Goal: Entertainment & Leisure: Consume media (video, audio)

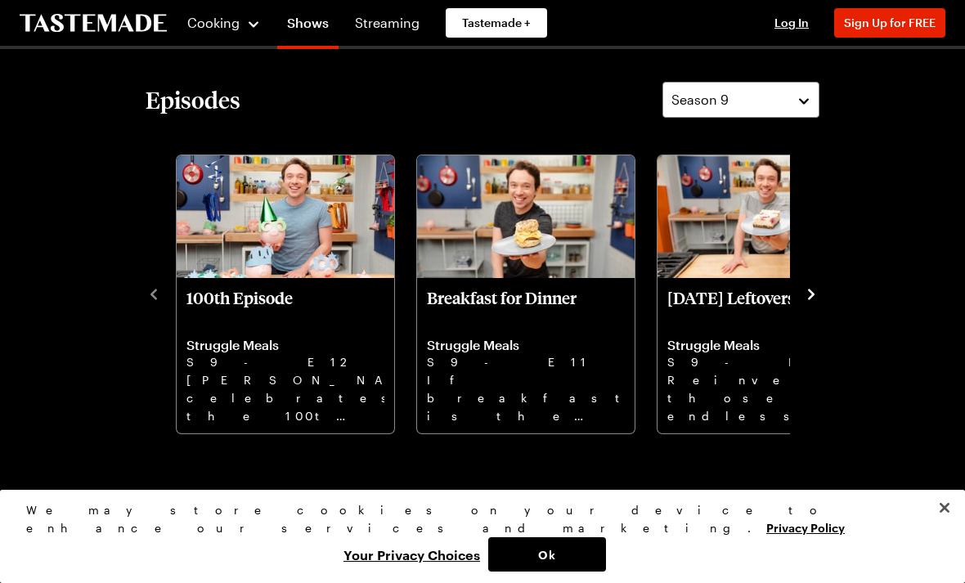
scroll to position [372, 0]
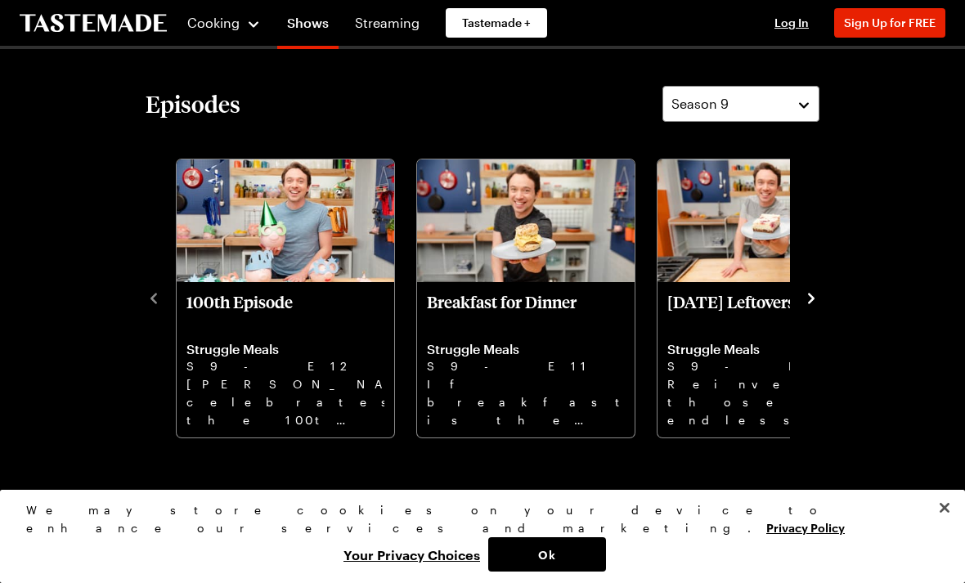
click at [811, 294] on icon "navigate to next item" at bounding box center [811, 298] width 16 height 16
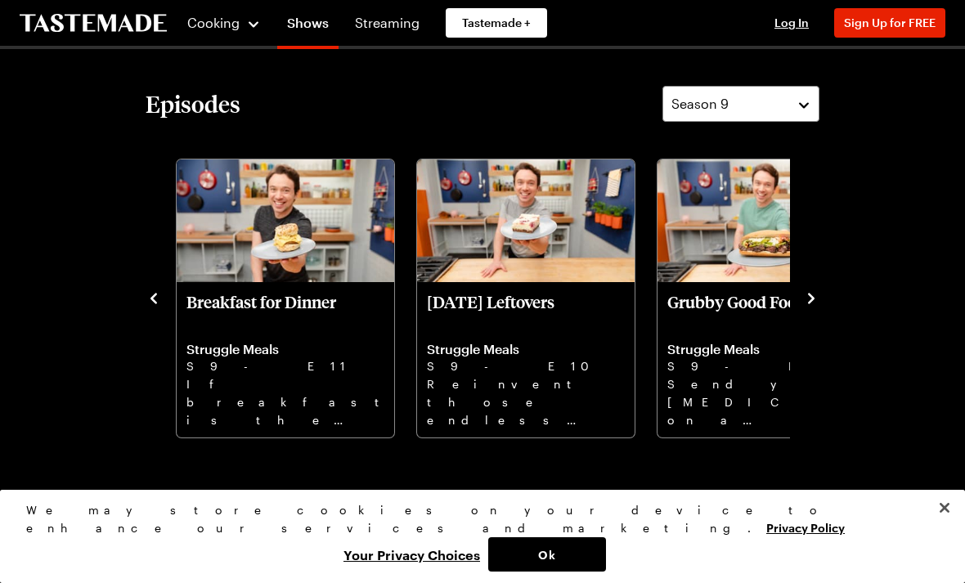
click at [814, 287] on button "navigate to next item" at bounding box center [811, 297] width 16 height 20
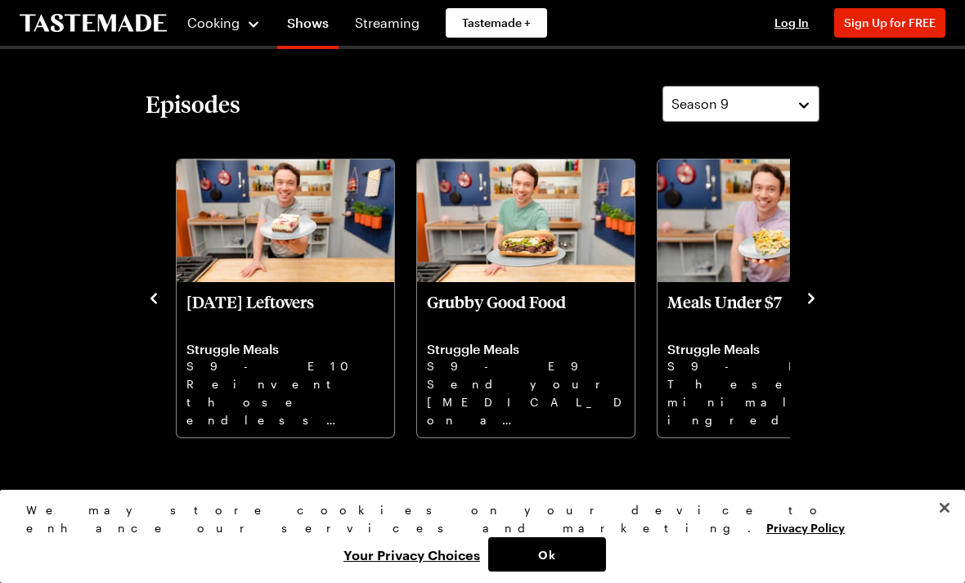
click at [813, 287] on button "navigate to next item" at bounding box center [811, 297] width 16 height 20
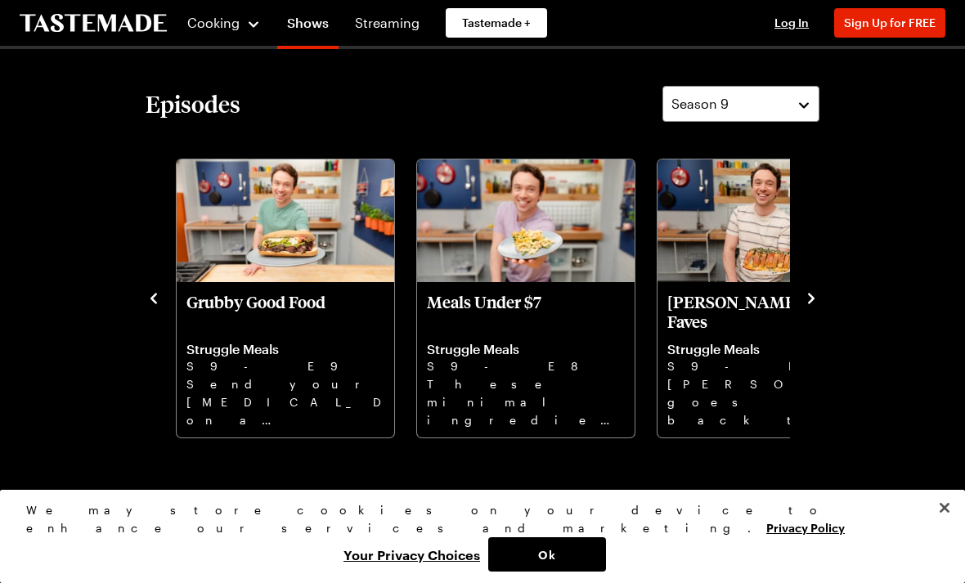
click at [813, 287] on button "navigate to next item" at bounding box center [811, 297] width 16 height 20
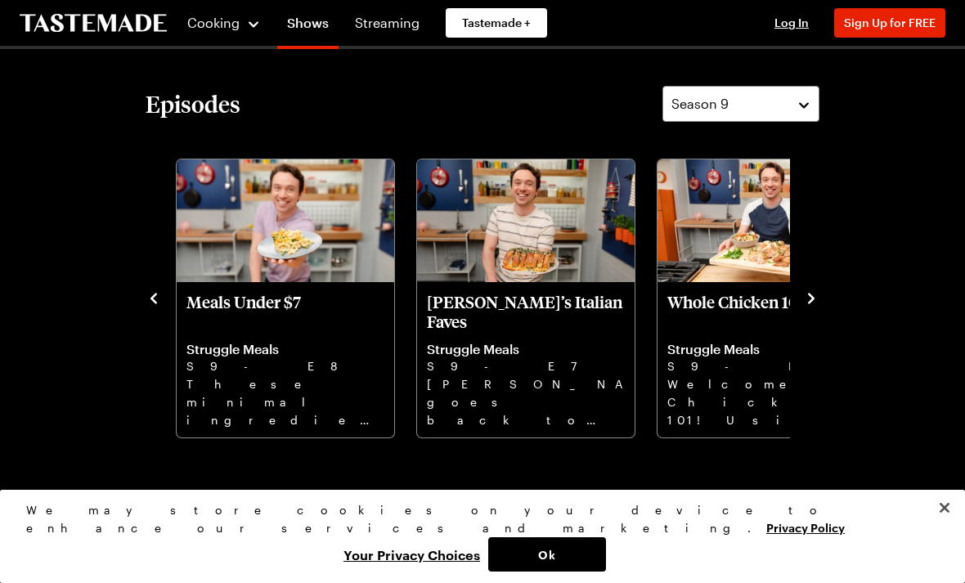
click at [810, 289] on button "navigate to next item" at bounding box center [811, 297] width 16 height 20
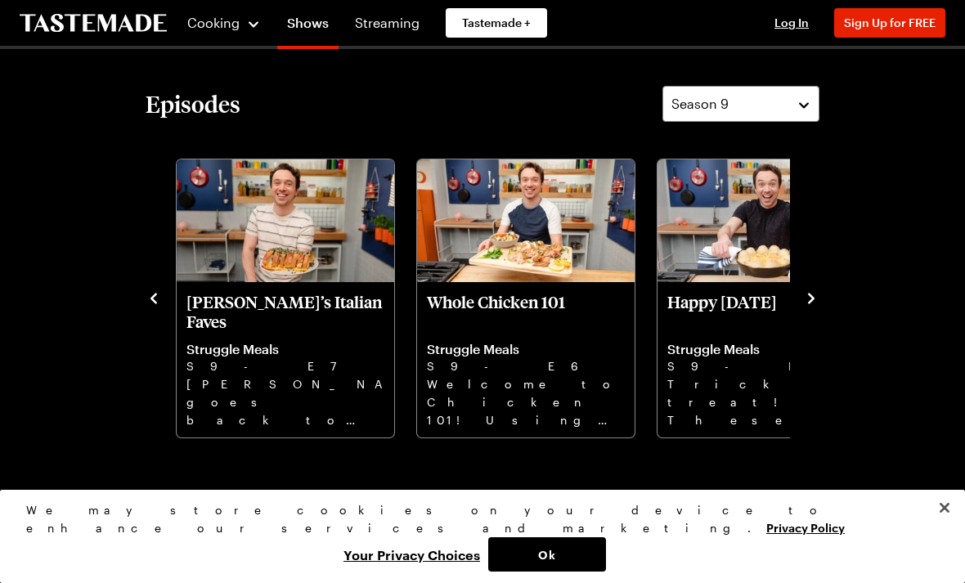
click at [810, 288] on button "navigate to next item" at bounding box center [811, 297] width 16 height 20
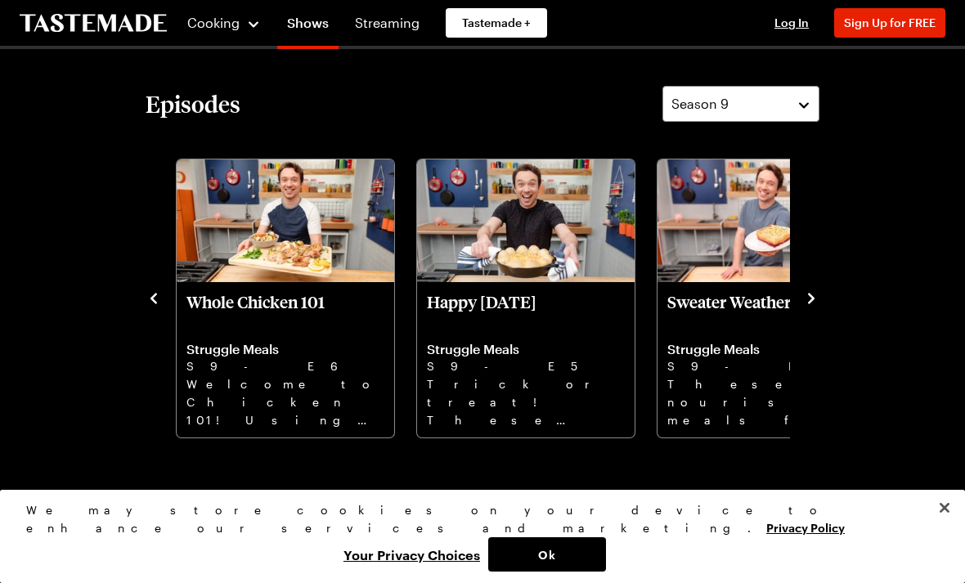
click at [810, 288] on button "navigate to next item" at bounding box center [811, 297] width 16 height 20
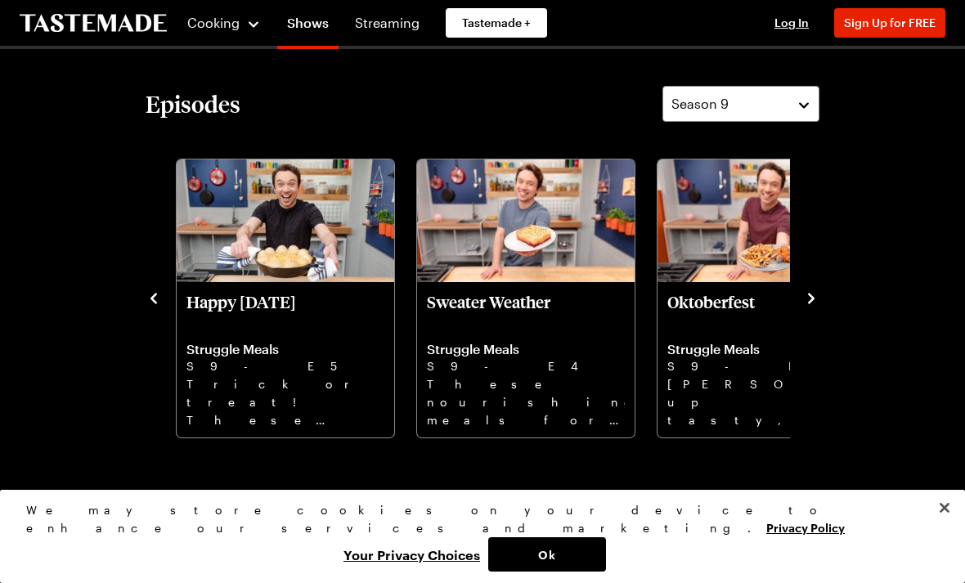
click at [810, 287] on button "navigate to next item" at bounding box center [811, 297] width 16 height 20
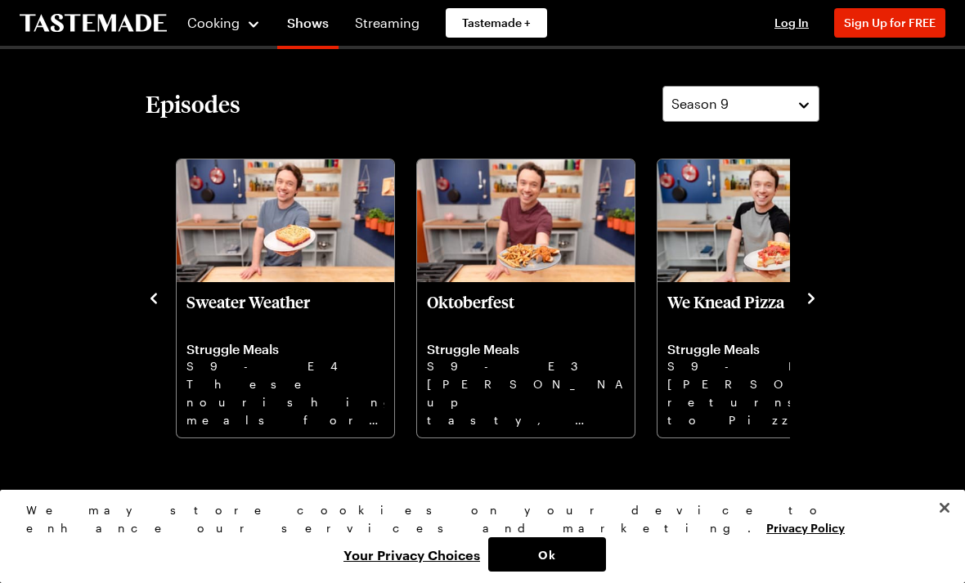
click at [807, 287] on button "navigate to next item" at bounding box center [811, 297] width 16 height 20
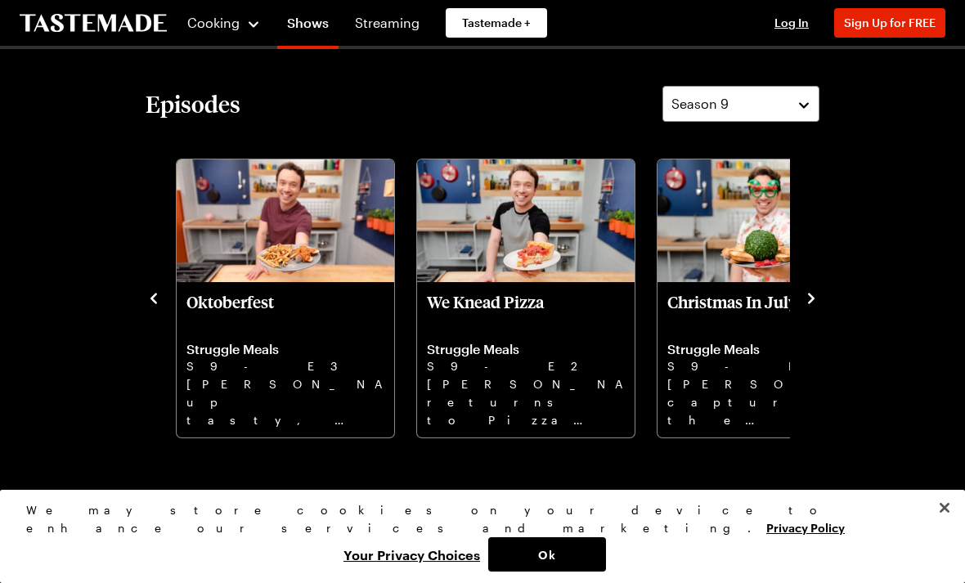
click at [808, 283] on div "100th Episode Struggle Meals S9 - E12 Frankie celebrates the 100th episode of S…" at bounding box center [483, 297] width 674 height 285
click at [805, 294] on icon "navigate to next item" at bounding box center [811, 298] width 16 height 16
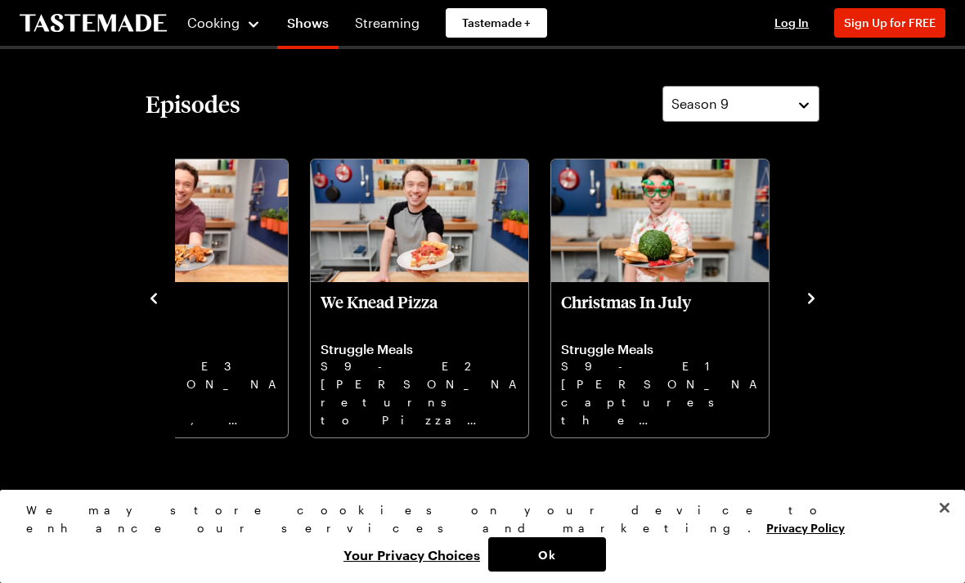
click at [803, 294] on icon "navigate to next item" at bounding box center [811, 298] width 16 height 16
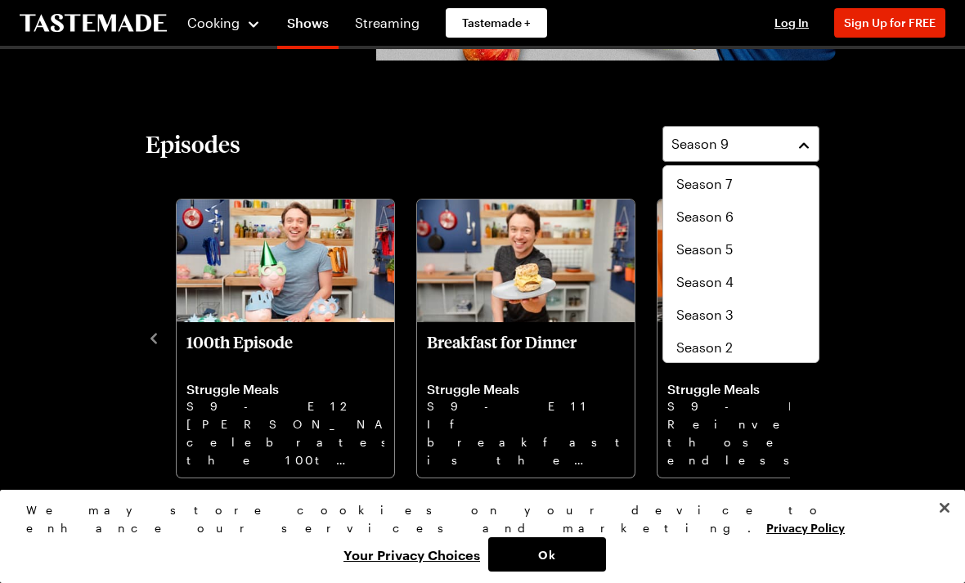
scroll to position [68, 0]
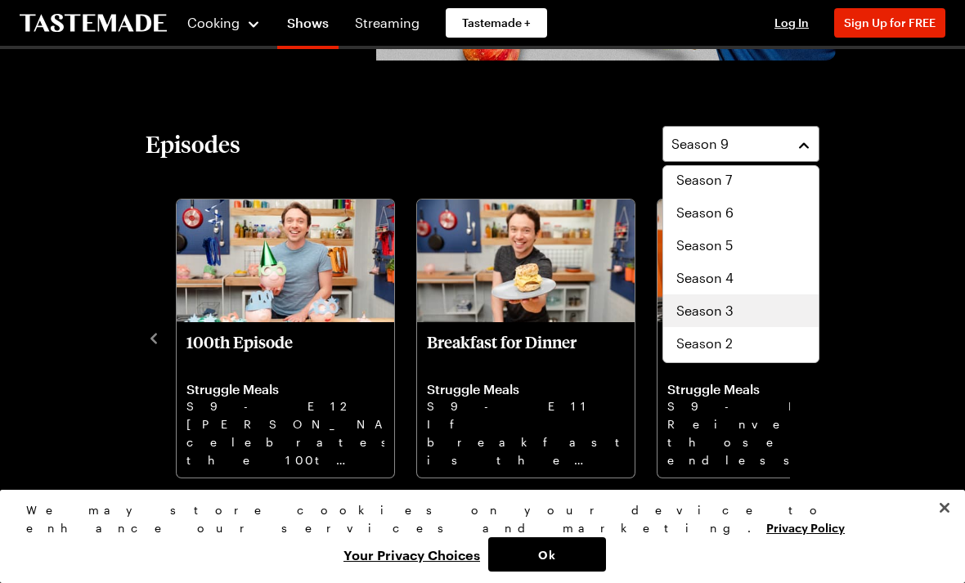
click at [743, 305] on div "Season 3" at bounding box center [740, 311] width 129 height 20
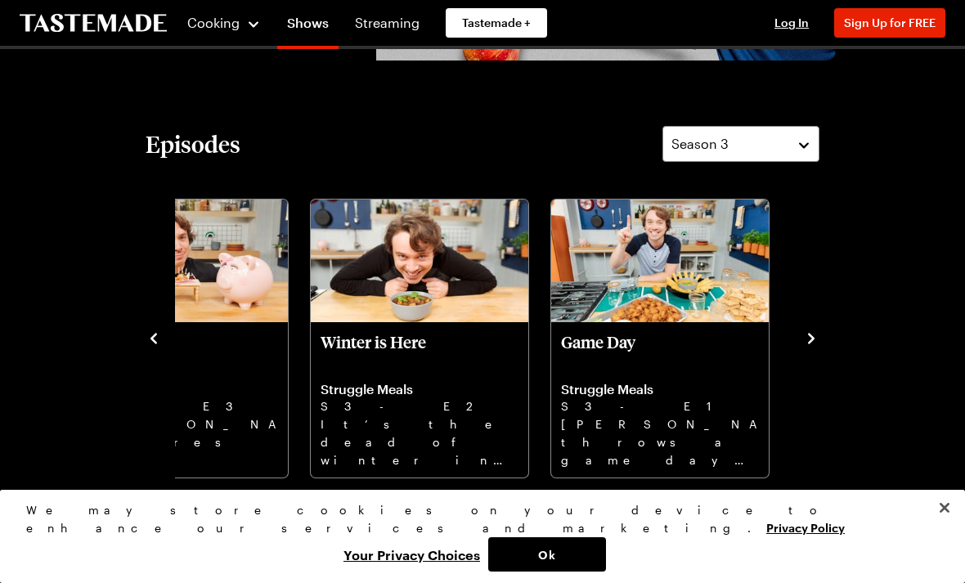
click at [657, 431] on p "Frankie throws a game day party for under $25 and shows us how to prep some fan…" at bounding box center [660, 441] width 198 height 52
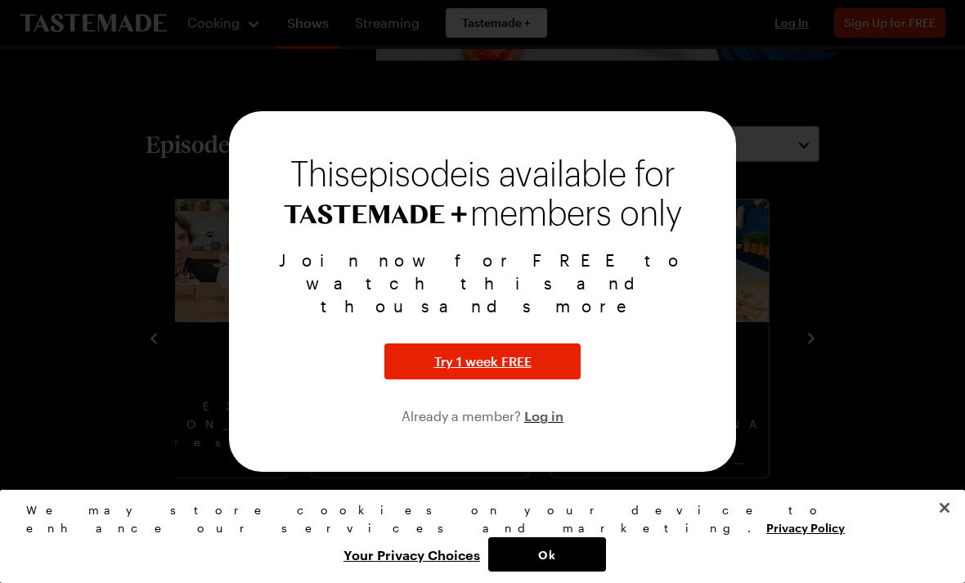
click at [701, 232] on div "members only" at bounding box center [483, 212] width 468 height 39
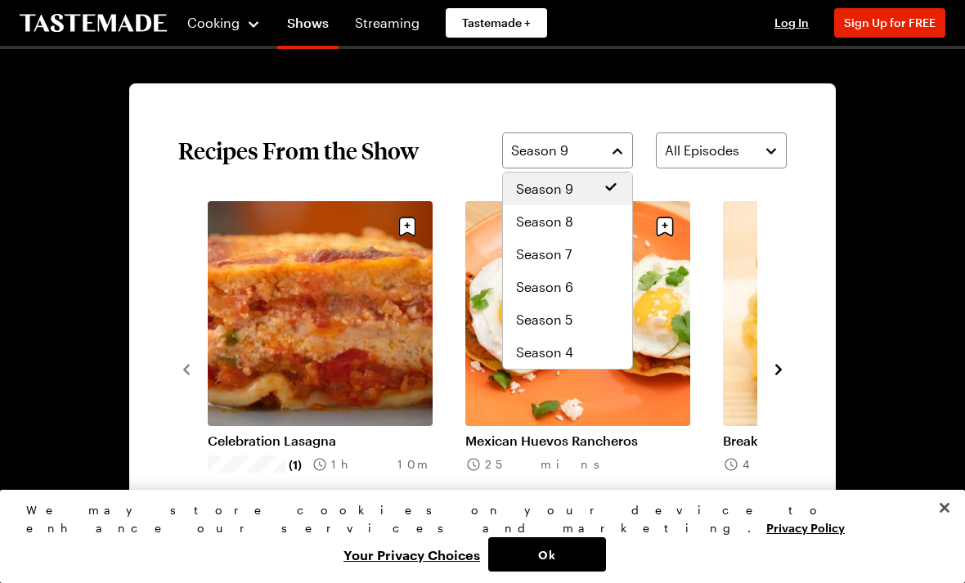
scroll to position [64, 0]
click at [580, 317] on div "Season 3" at bounding box center [567, 322] width 103 height 20
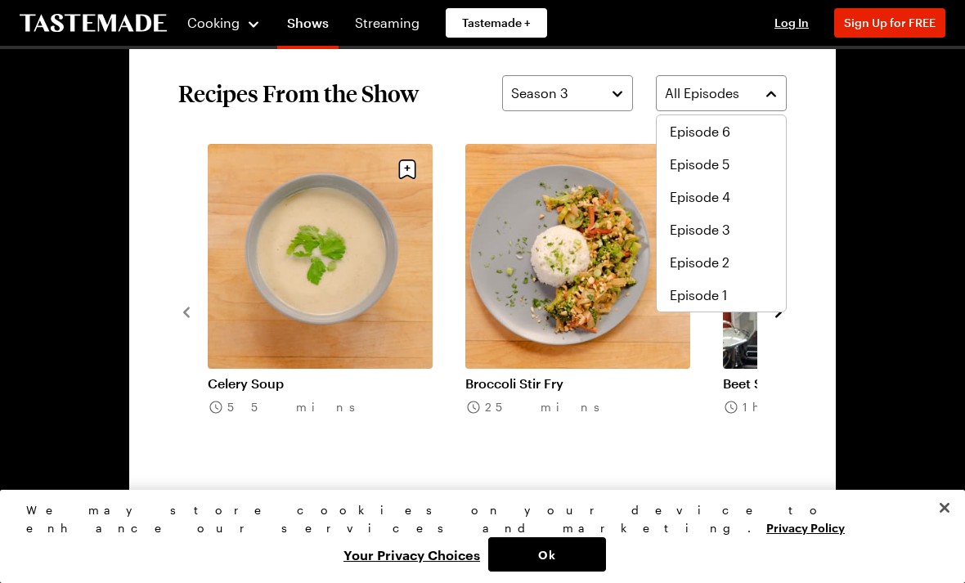
scroll to position [164, 0]
click at [705, 297] on span "Episode 1" at bounding box center [698, 295] width 57 height 20
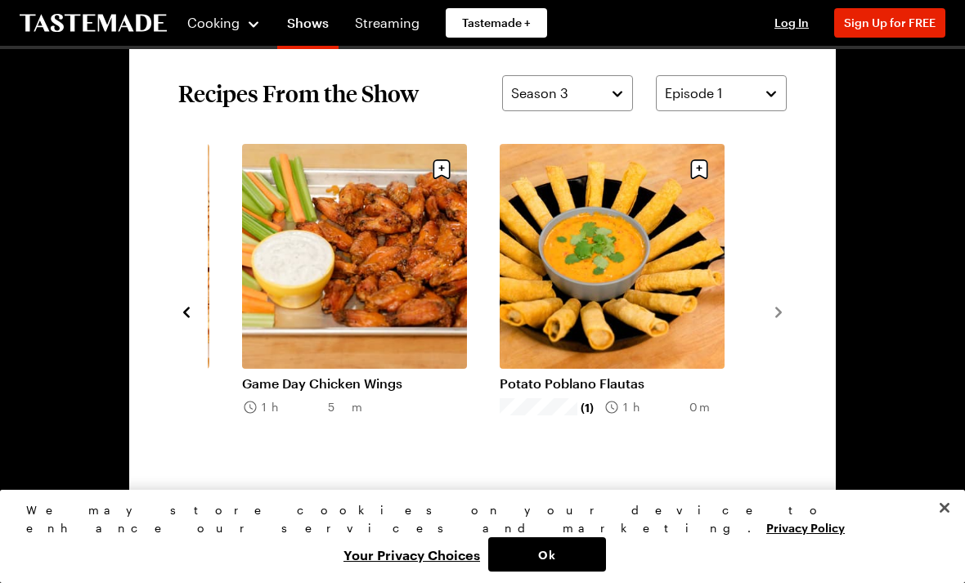
click at [383, 375] on link "Game Day Chicken Wings" at bounding box center [354, 383] width 225 height 16
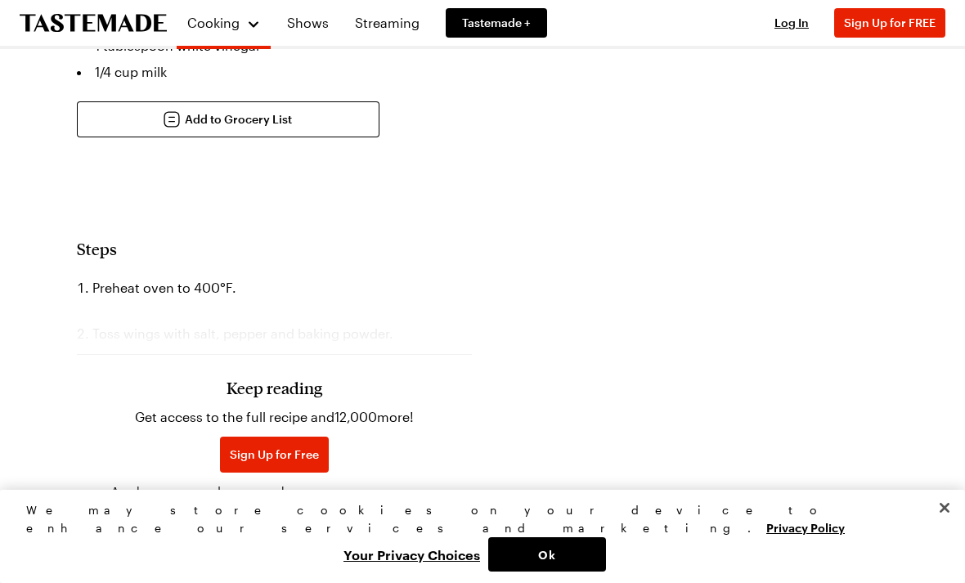
click at [382, 582] on html "Cooking Shows Streaming Tastemade + Log In Sign Up Log In Sign Up for FREE Sear…" at bounding box center [482, 142] width 965 height 2595
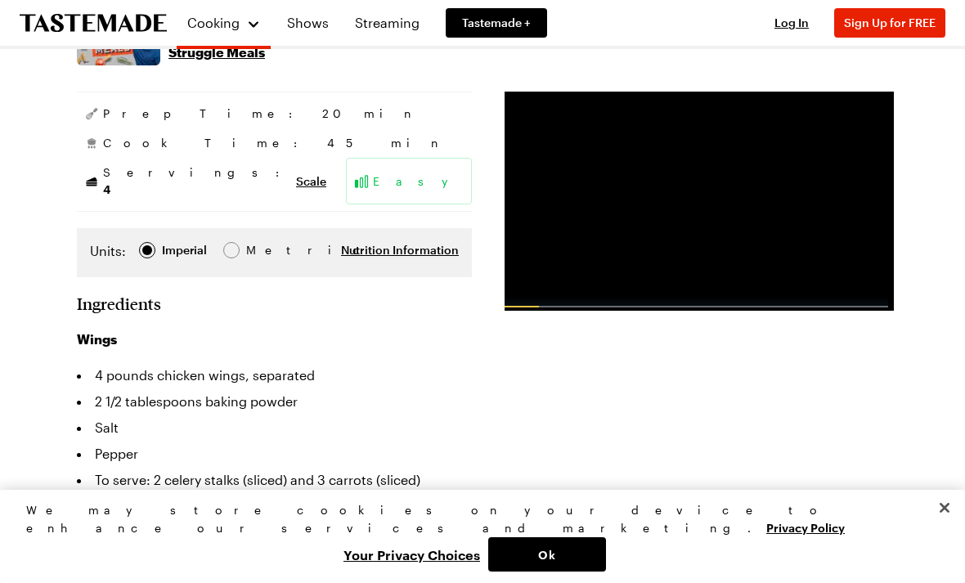
scroll to position [261, 0]
